Goal: Navigation & Orientation: Understand site structure

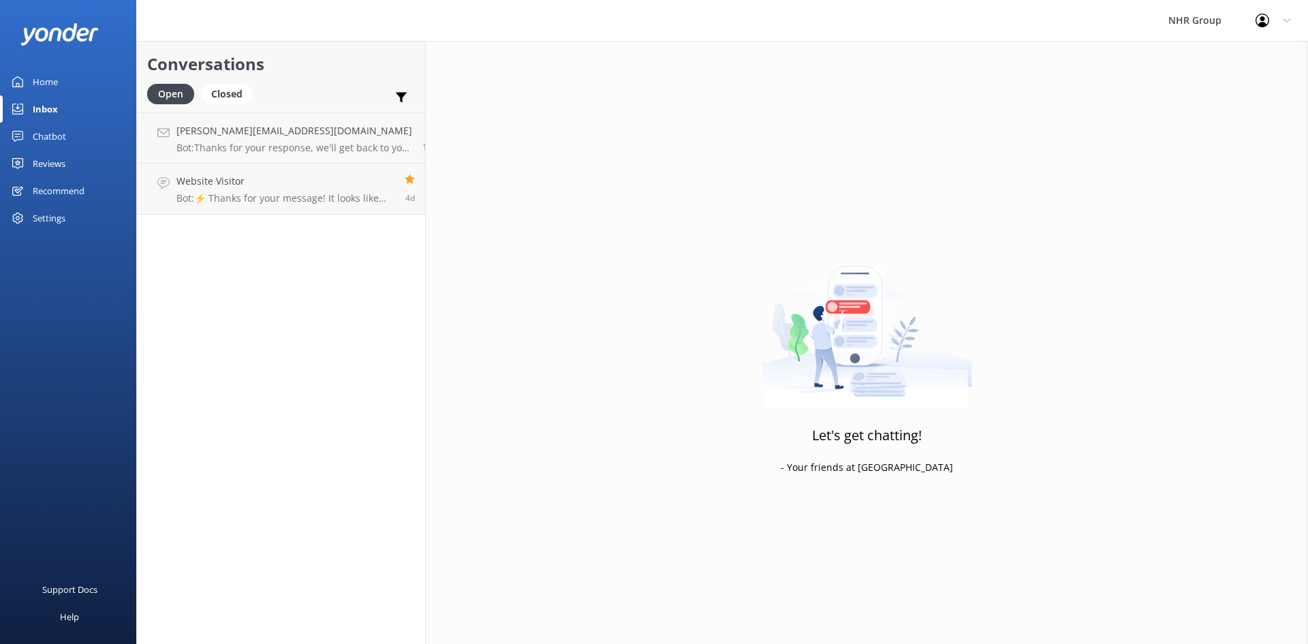
click at [49, 76] on div "Home" at bounding box center [45, 81] width 25 height 27
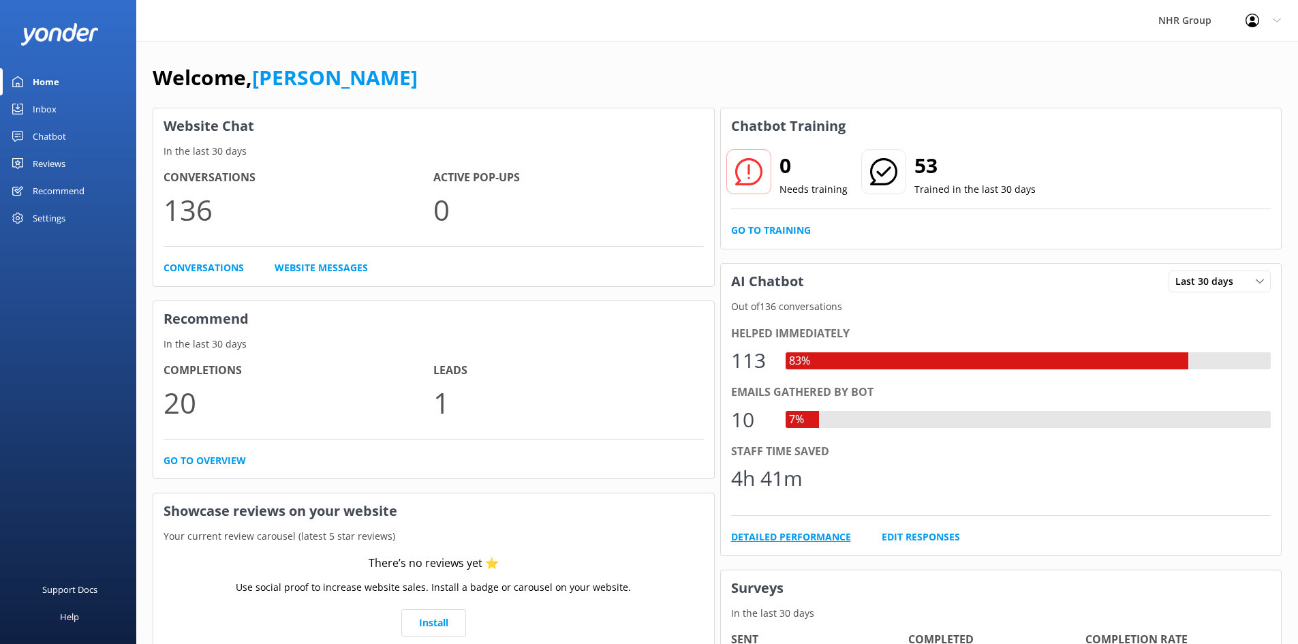
click at [804, 535] on link "Detailed Performance" at bounding box center [791, 536] width 120 height 15
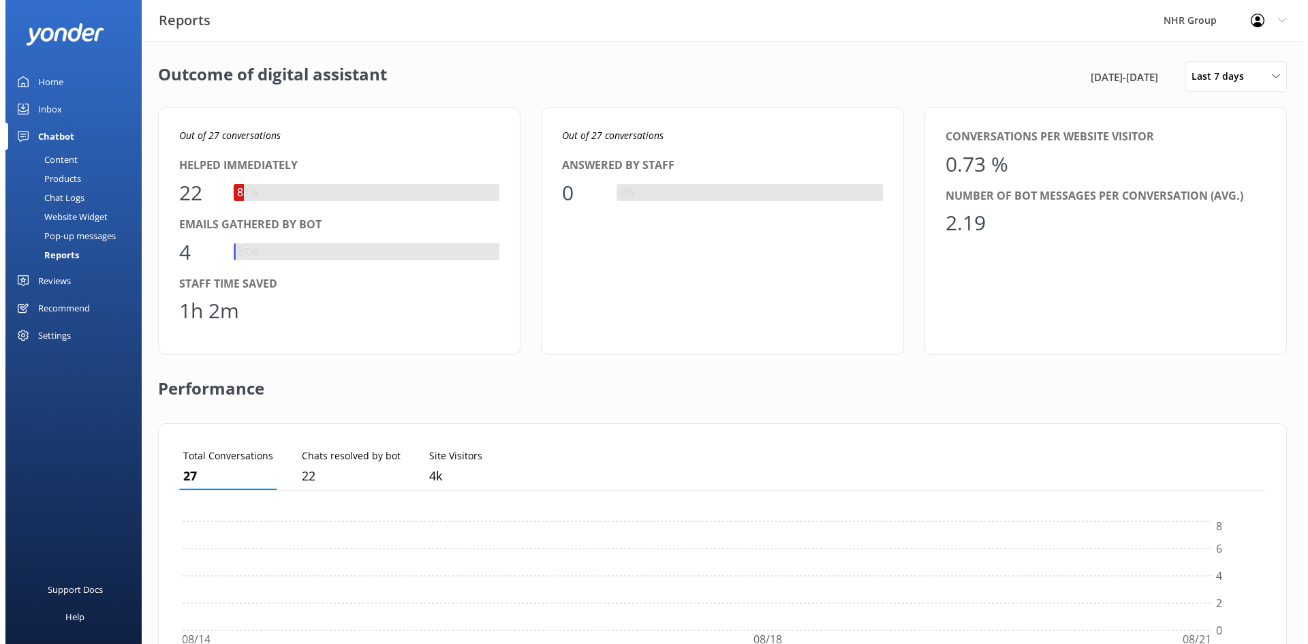
scroll to position [127, 1076]
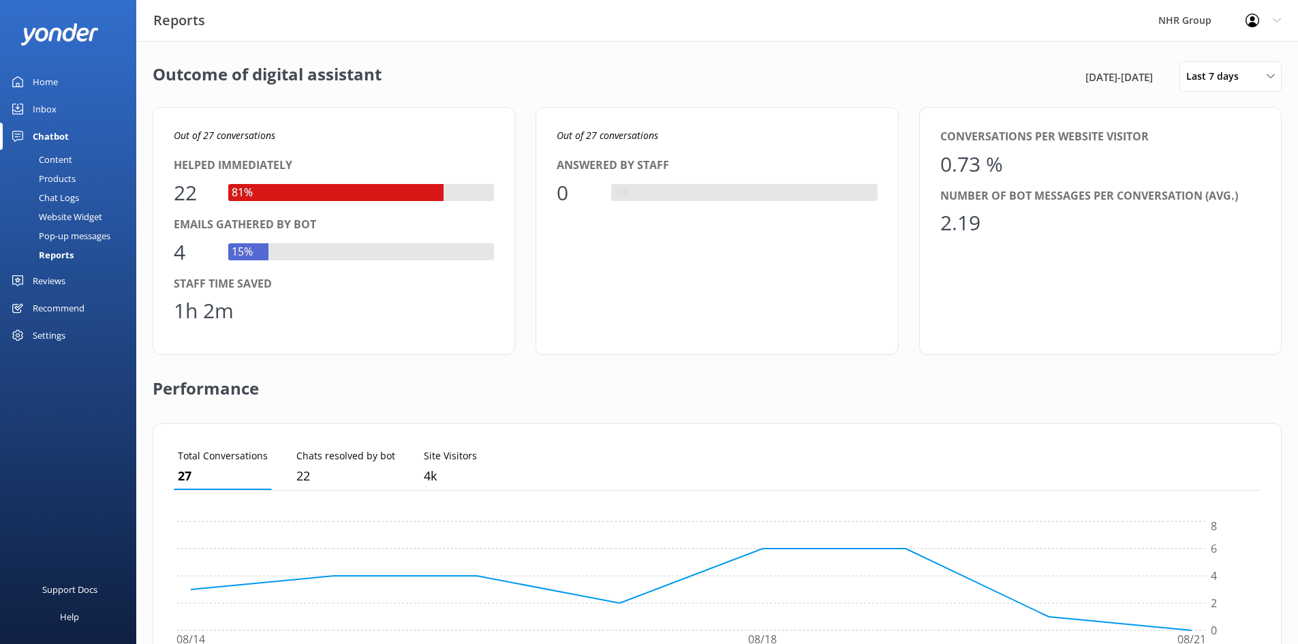
click at [409, 393] on div "Performance" at bounding box center [717, 389] width 1129 height 68
click at [61, 159] on div "Content" at bounding box center [40, 159] width 64 height 19
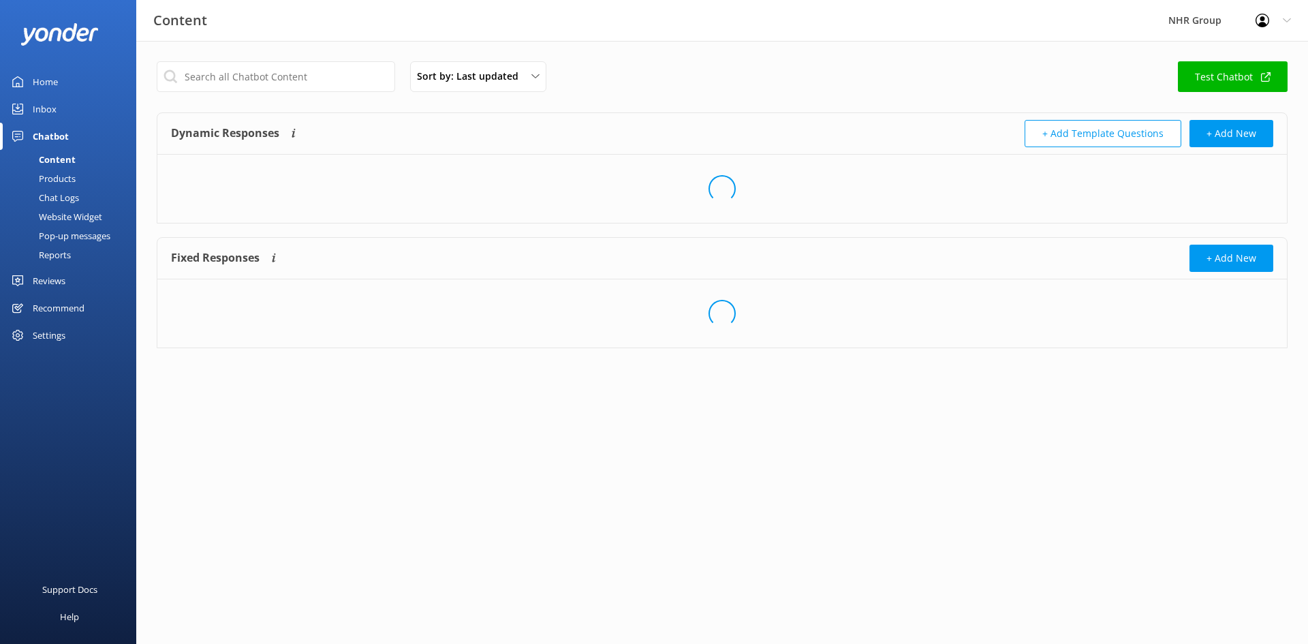
click at [48, 112] on div "Inbox" at bounding box center [45, 108] width 24 height 27
